Goal: Task Accomplishment & Management: Use online tool/utility

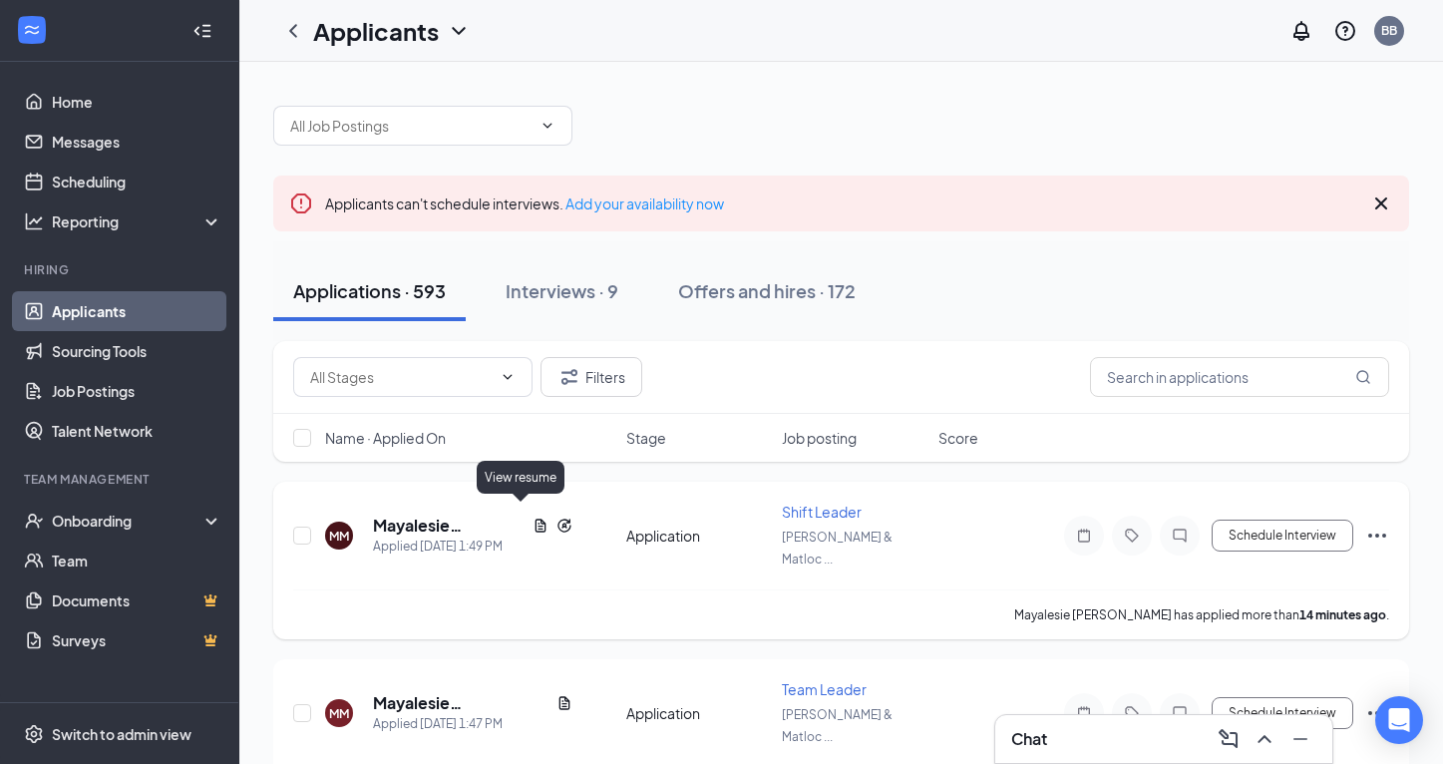
click at [532, 517] on icon "Document" at bounding box center [540, 525] width 16 height 16
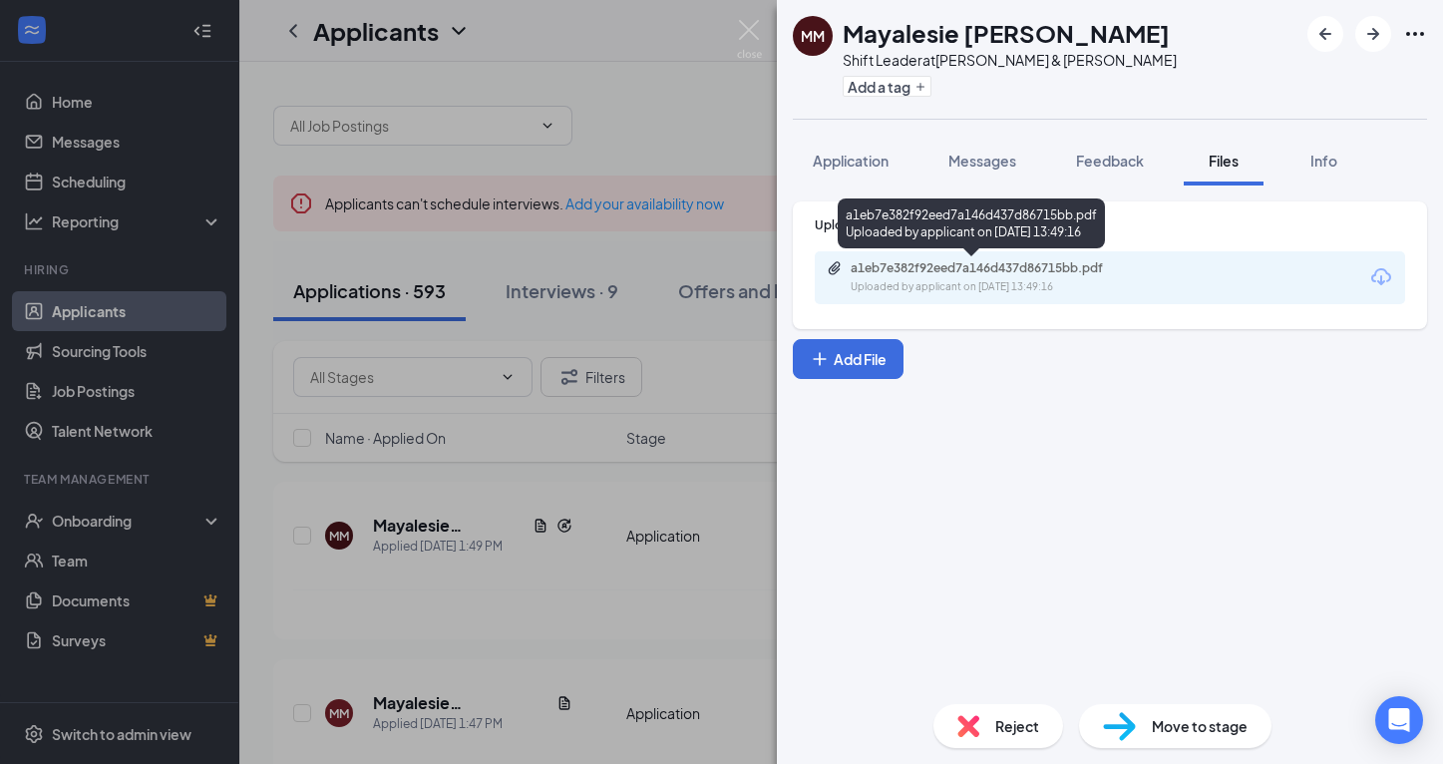
click at [918, 288] on div "Uploaded by applicant on [DATE] 13:49:16" at bounding box center [999, 287] width 299 height 16
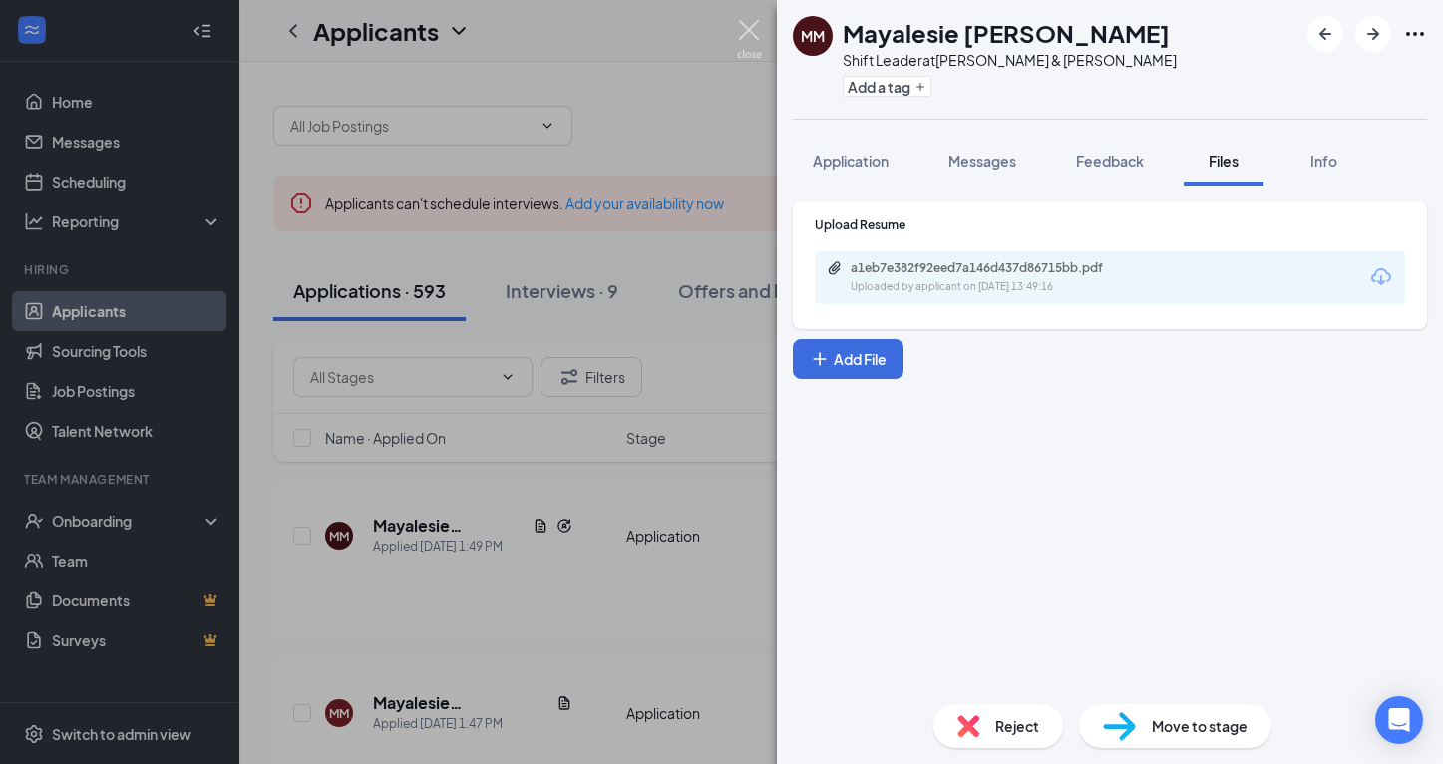
click at [758, 26] on img at bounding box center [749, 39] width 25 height 39
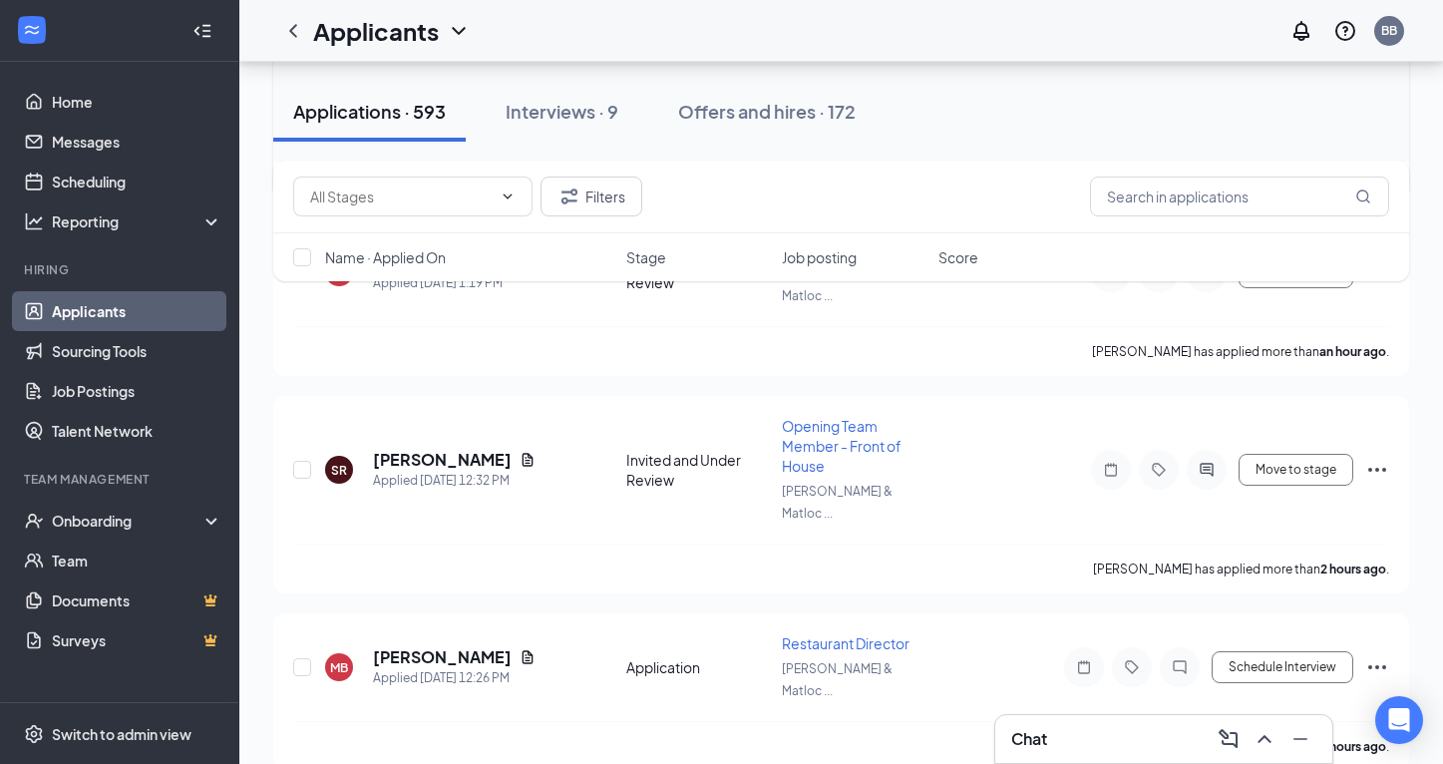
scroll to position [735, 0]
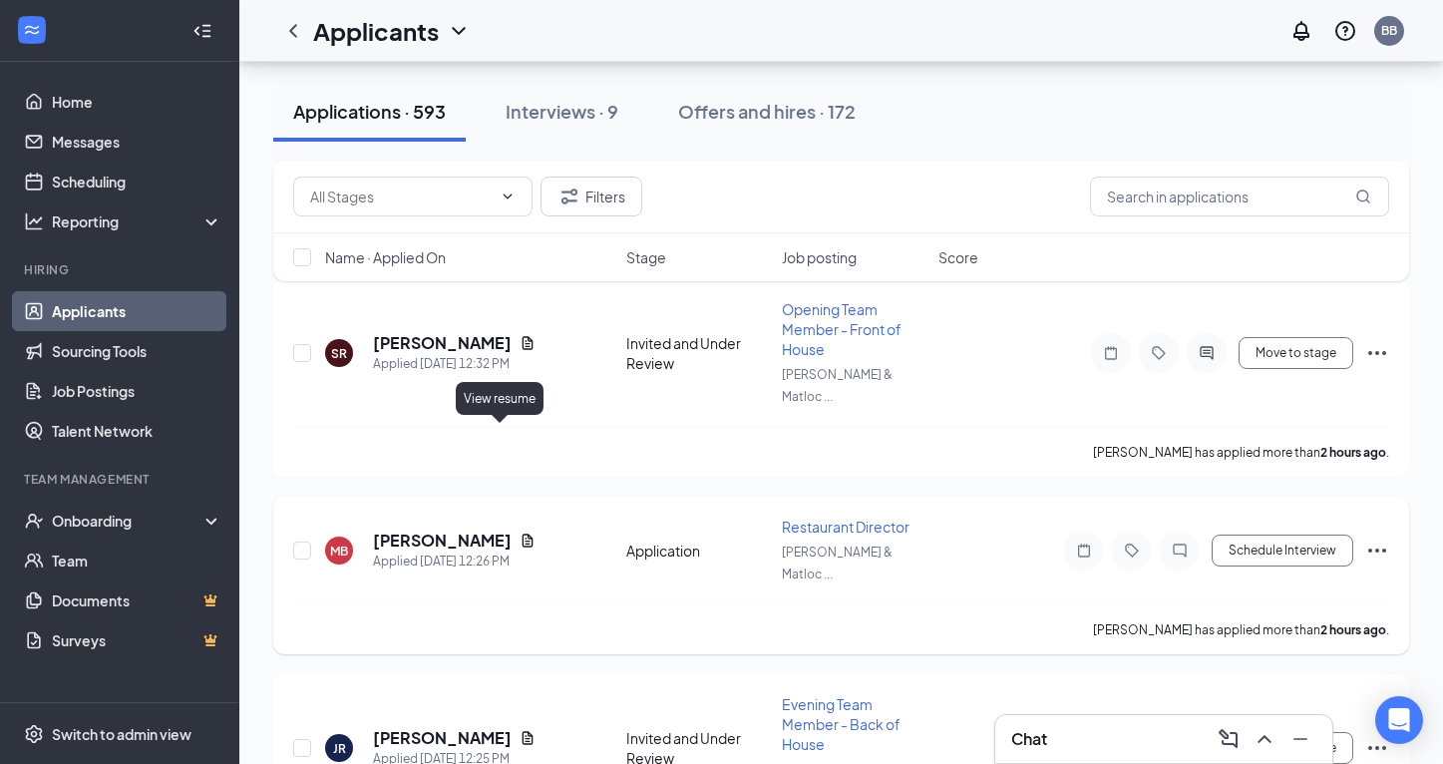
click at [519, 532] on icon "Document" at bounding box center [527, 540] width 16 height 16
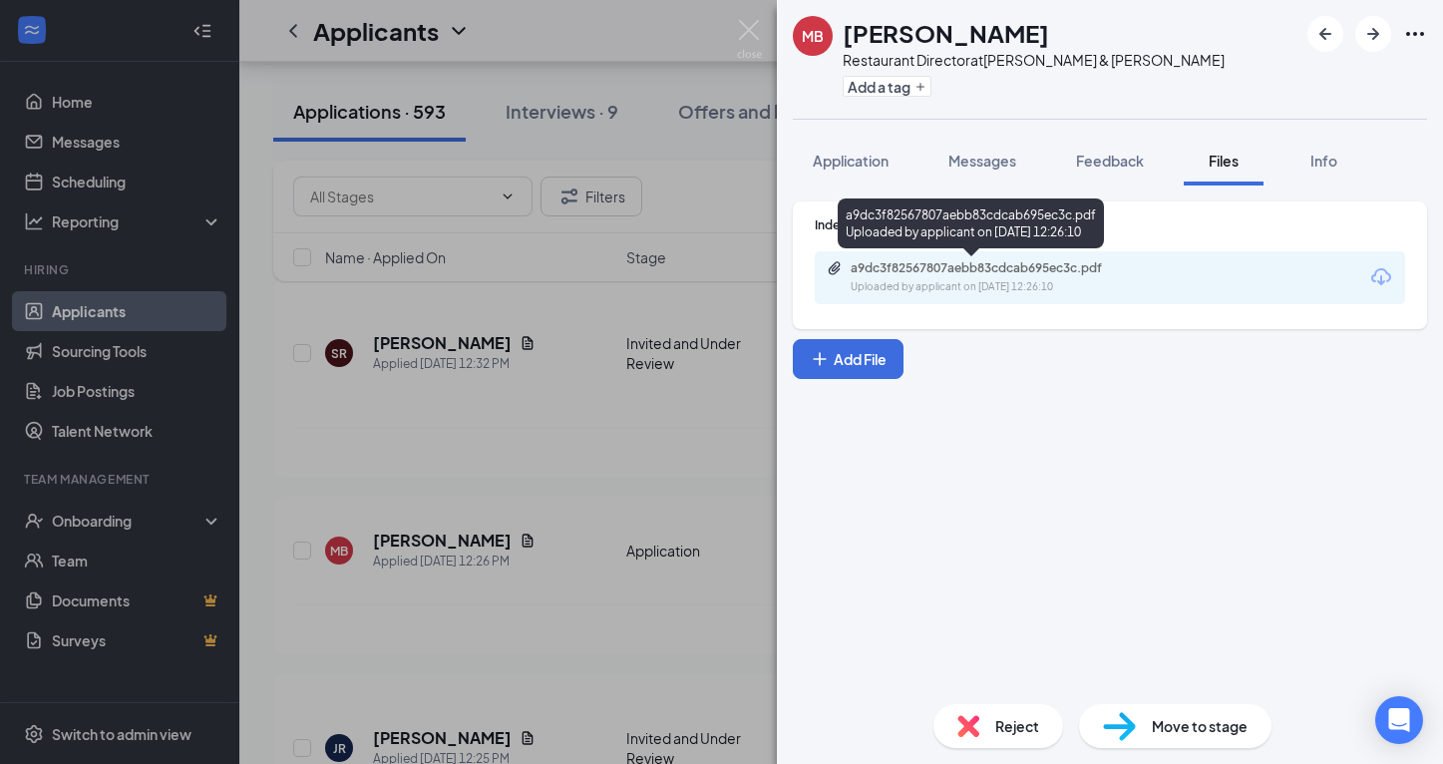
click at [991, 269] on div "a9dc3f82567807aebb83cdcab695ec3c.pdf" at bounding box center [989, 268] width 279 height 16
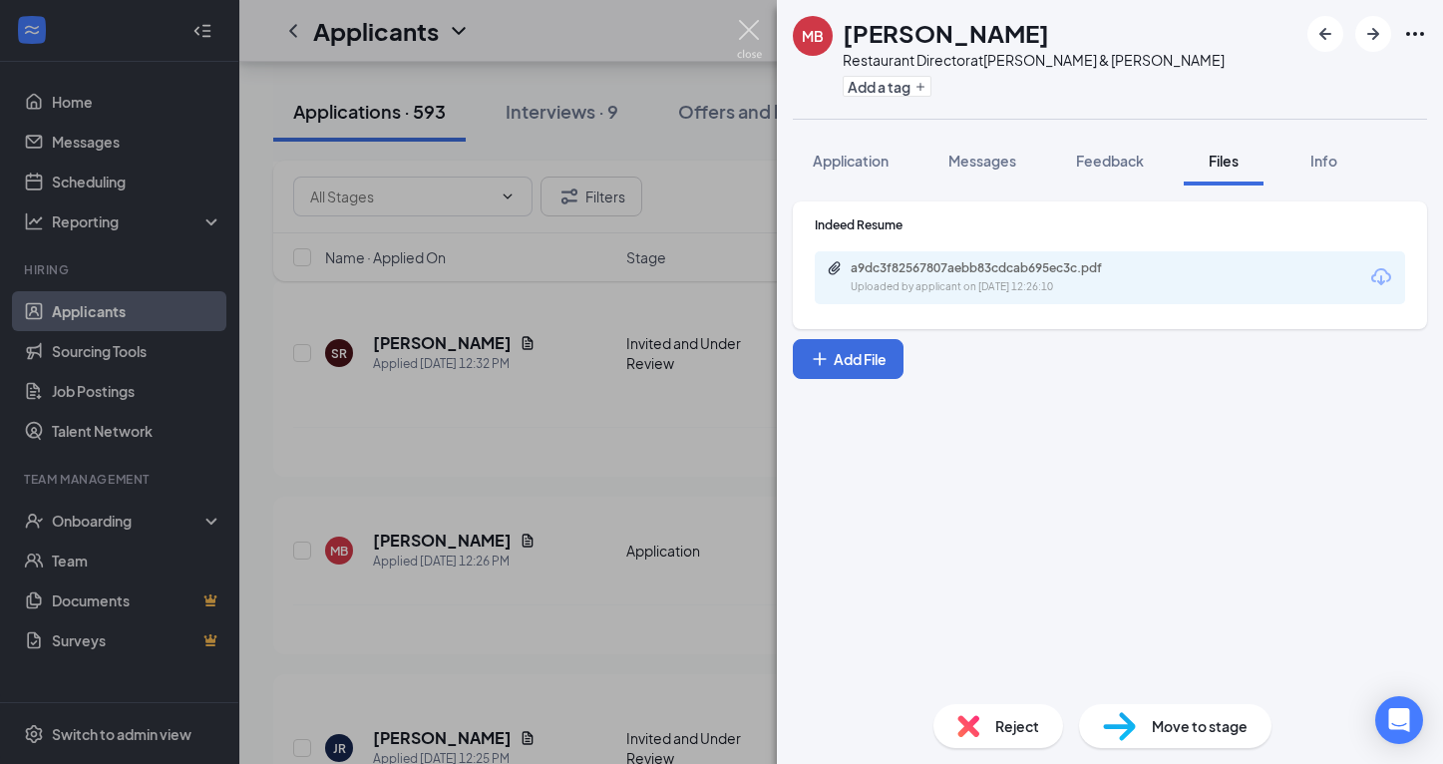
click at [739, 29] on img at bounding box center [749, 39] width 25 height 39
